Goal: Transaction & Acquisition: Subscribe to service/newsletter

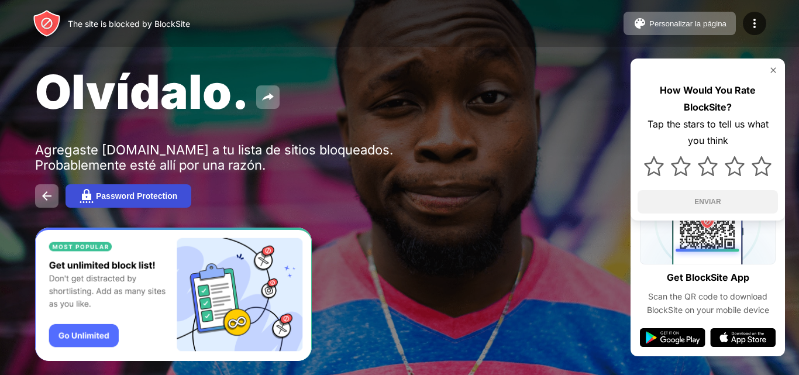
click at [133, 195] on div "Password Protection" at bounding box center [136, 195] width 81 height 9
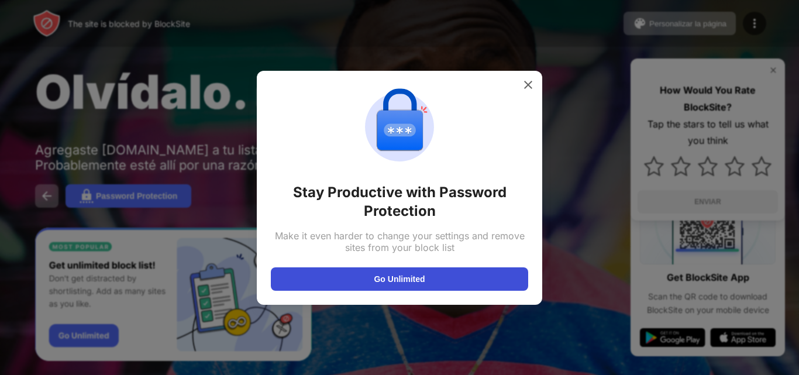
click at [314, 287] on button "Go Unlimited" at bounding box center [399, 278] width 257 height 23
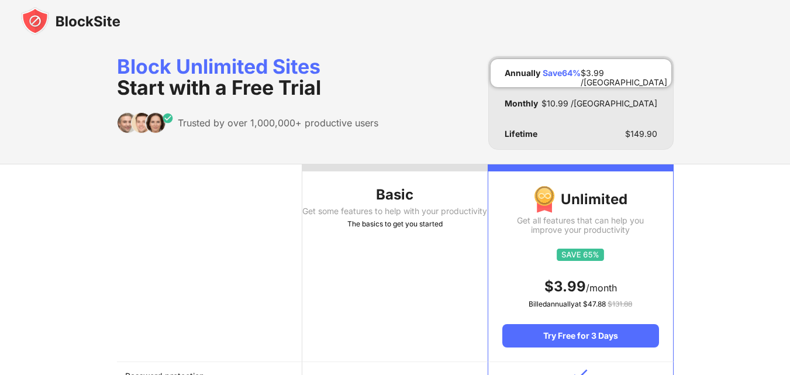
click at [431, 216] on div "Get some features to help with your productivity" at bounding box center [394, 211] width 185 height 9
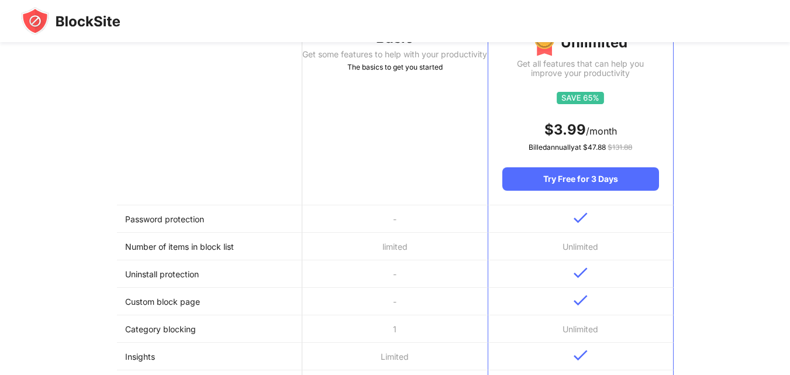
scroll to position [221, 0]
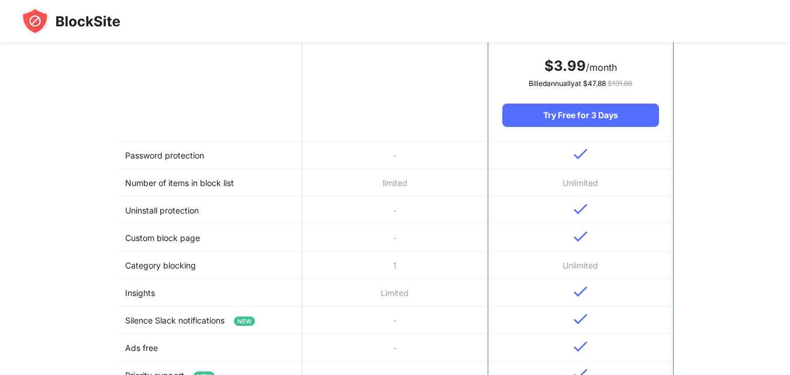
click at [431, 216] on td "-" at bounding box center [394, 210] width 185 height 27
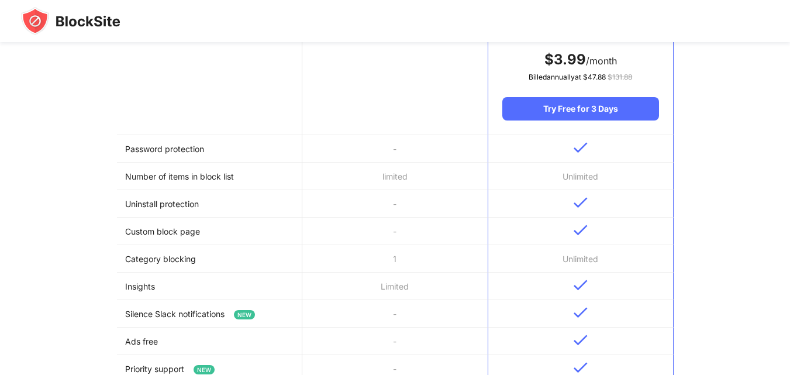
scroll to position [236, 0]
